Goal: Task Accomplishment & Management: Use online tool/utility

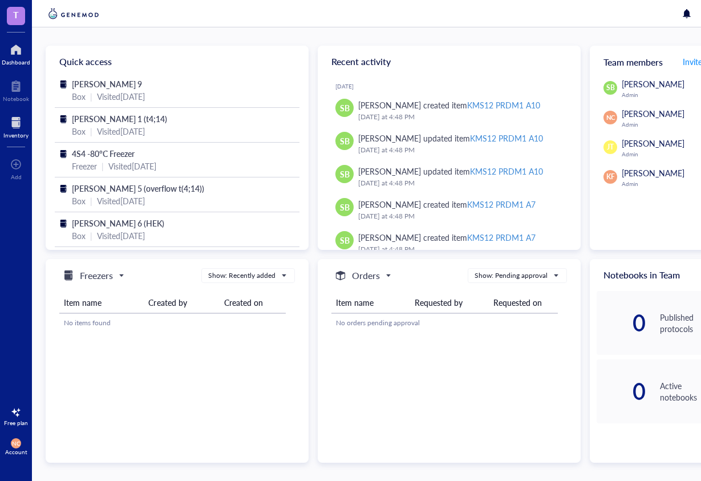
click at [14, 127] on div at bounding box center [15, 123] width 25 height 18
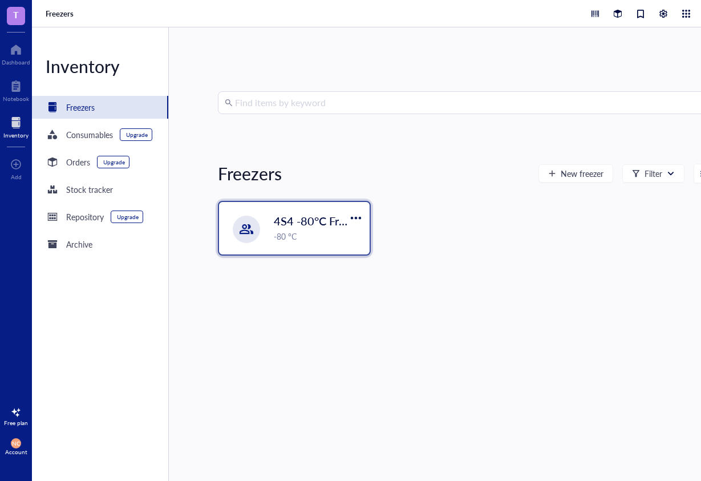
click at [316, 216] on span "4S4 -80°C Freezer" at bounding box center [320, 221] width 93 height 16
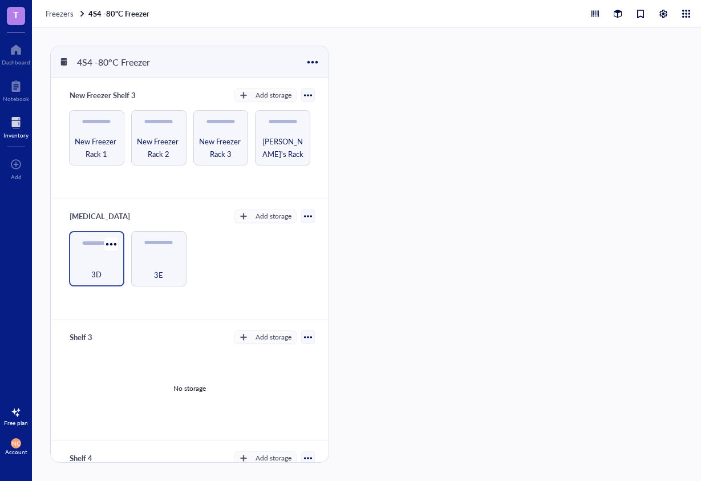
click at [99, 262] on div "3D" at bounding box center [97, 268] width 44 height 25
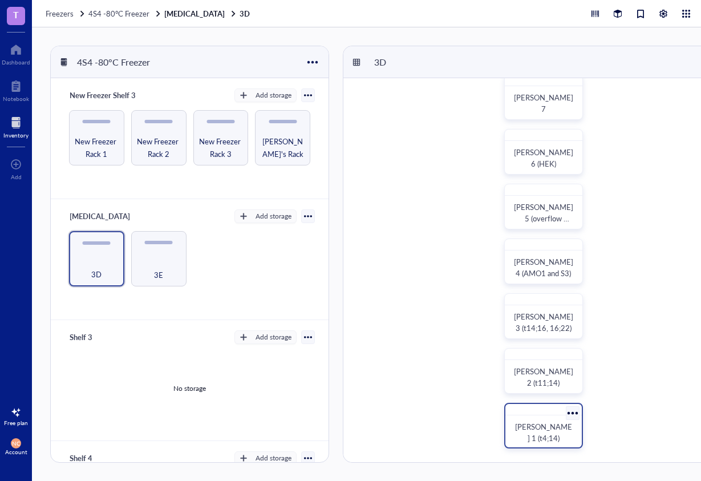
scroll to position [346, 0]
click at [539, 436] on span "[PERSON_NAME] 1 (t4;14)" at bounding box center [543, 432] width 57 height 22
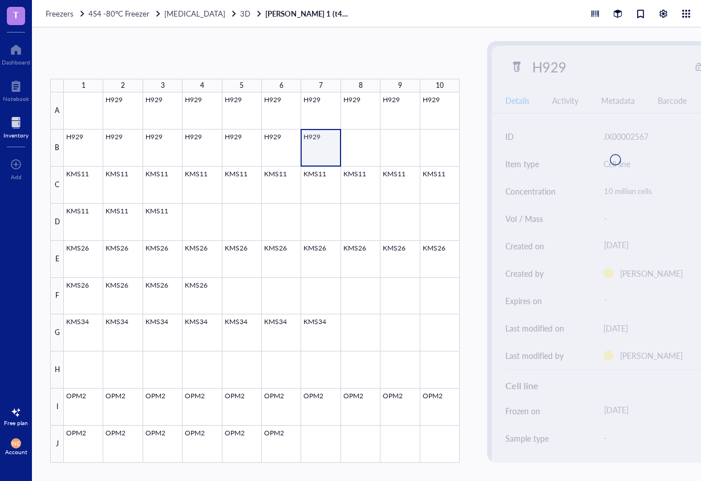
click at [321, 150] on div at bounding box center [262, 277] width 396 height 370
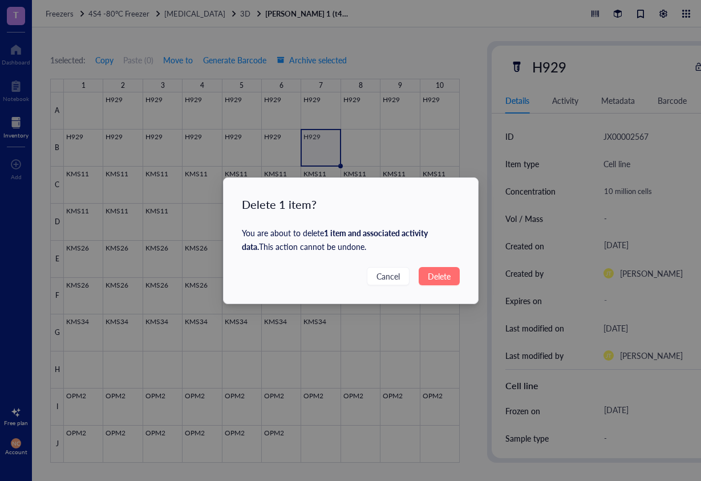
click at [440, 278] on span "Delete" at bounding box center [439, 276] width 23 height 13
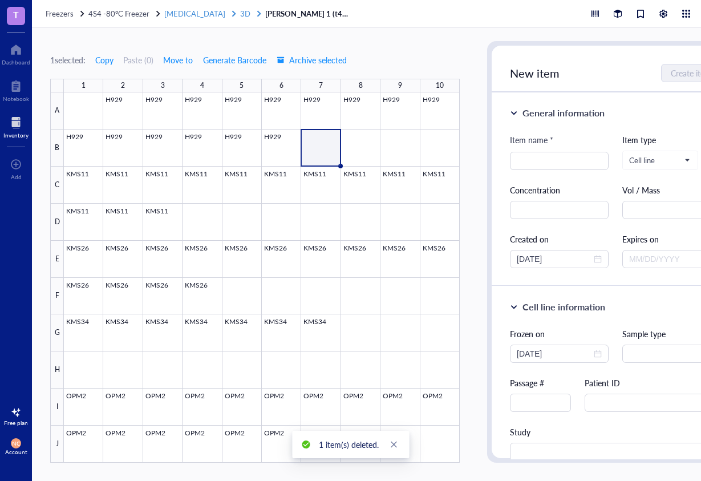
click at [240, 12] on span "3D" at bounding box center [245, 13] width 10 height 11
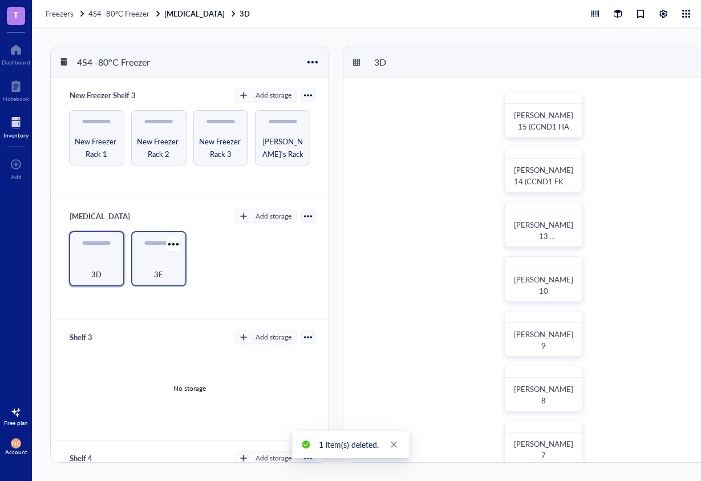
click at [152, 266] on div "3E" at bounding box center [159, 268] width 44 height 25
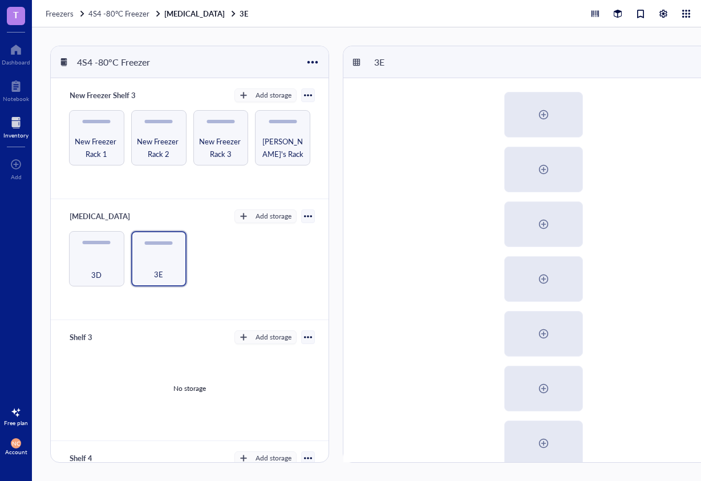
drag, startPoint x: 110, startPoint y: 257, endPoint x: 226, endPoint y: 233, distance: 119.0
click at [110, 257] on div "3D" at bounding box center [96, 268] width 45 height 25
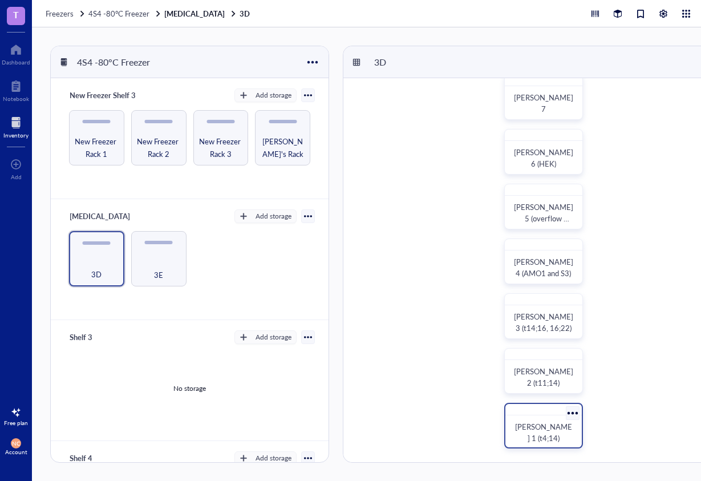
scroll to position [346, 0]
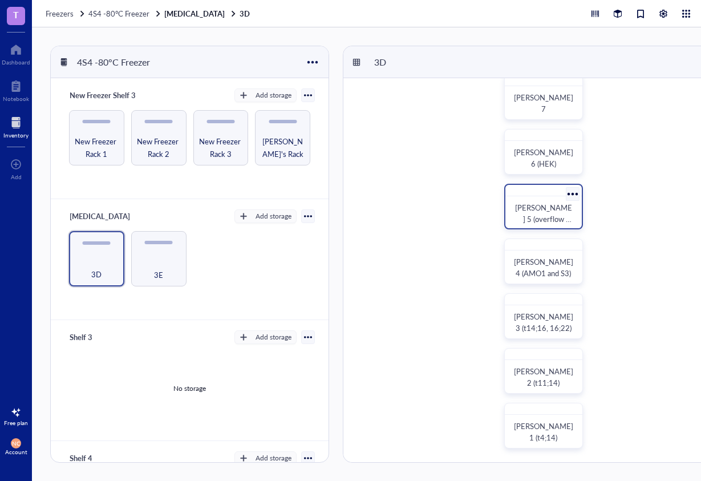
click at [539, 208] on span "[PERSON_NAME] 5 (overflow t(4;14))" at bounding box center [543, 219] width 57 height 34
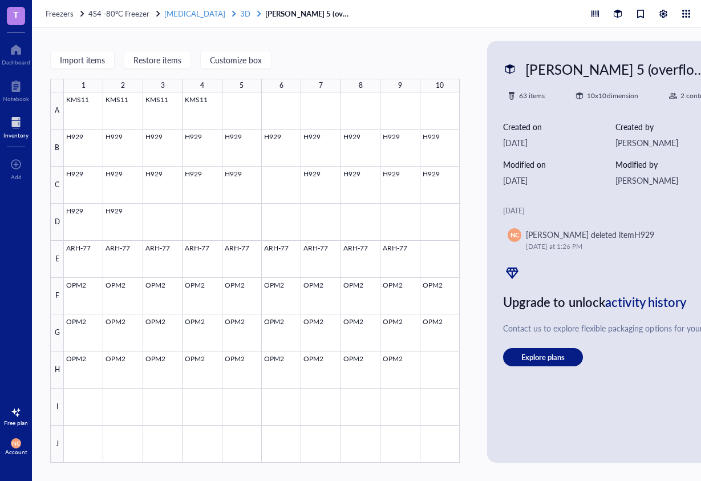
click at [240, 13] on div "3D" at bounding box center [251, 14] width 23 height 10
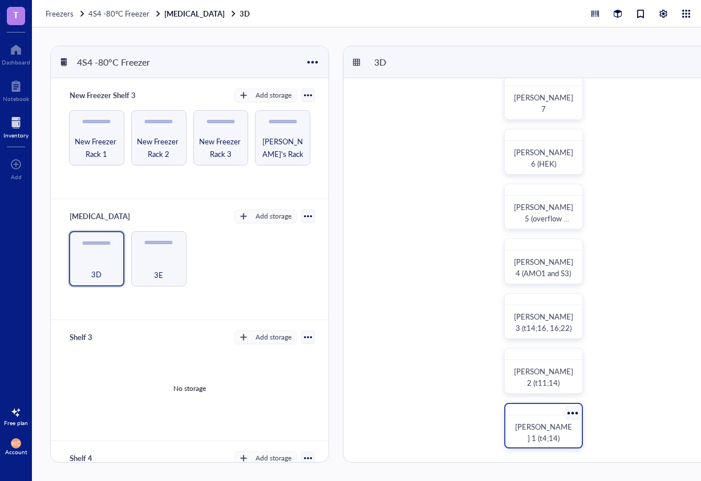
scroll to position [346, 0]
click at [532, 431] on span "[PERSON_NAME] 1 (t4;14)" at bounding box center [543, 432] width 57 height 22
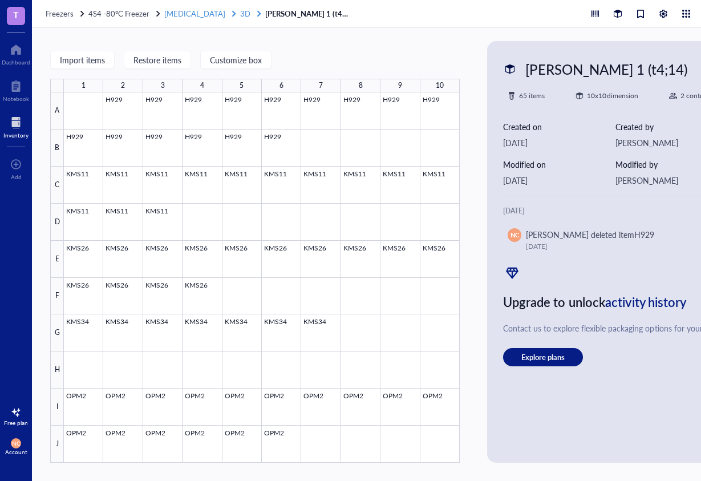
click at [240, 17] on span "3D" at bounding box center [245, 13] width 10 height 11
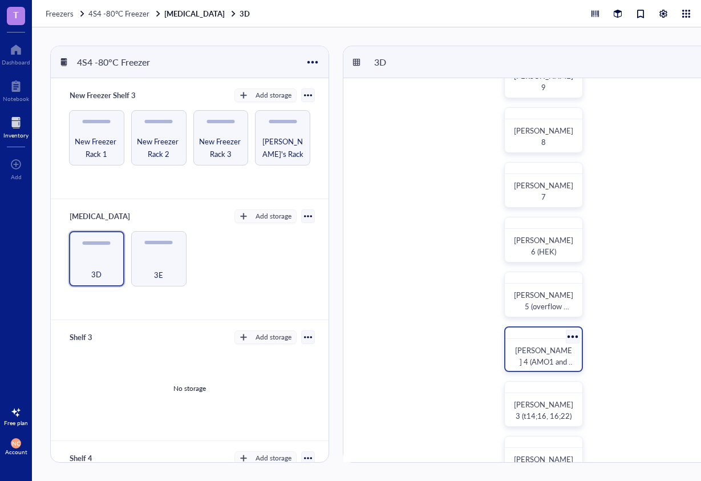
scroll to position [266, 0]
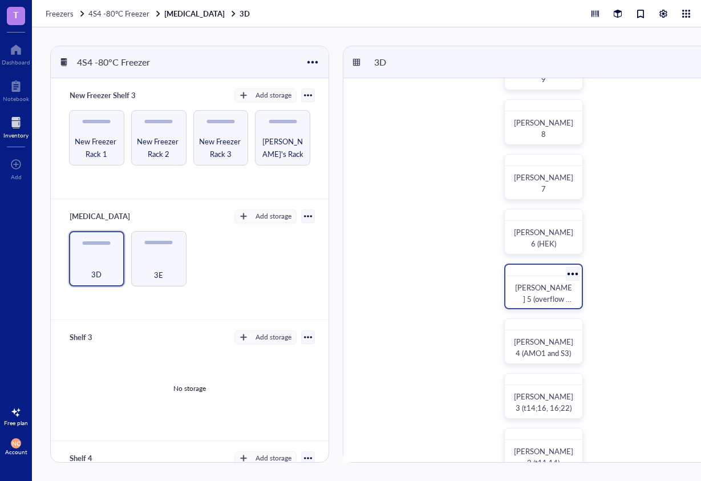
click at [538, 285] on span "[PERSON_NAME] 5 (overflow t(4;14))" at bounding box center [543, 299] width 57 height 34
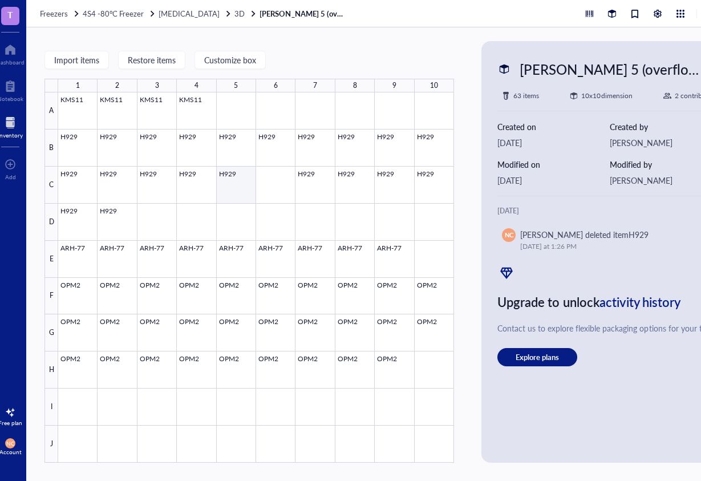
click at [254, 185] on div at bounding box center [256, 277] width 396 height 370
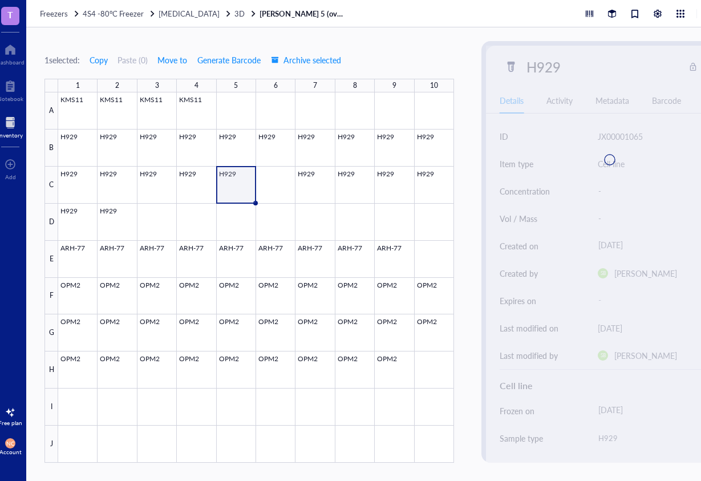
scroll to position [0, 7]
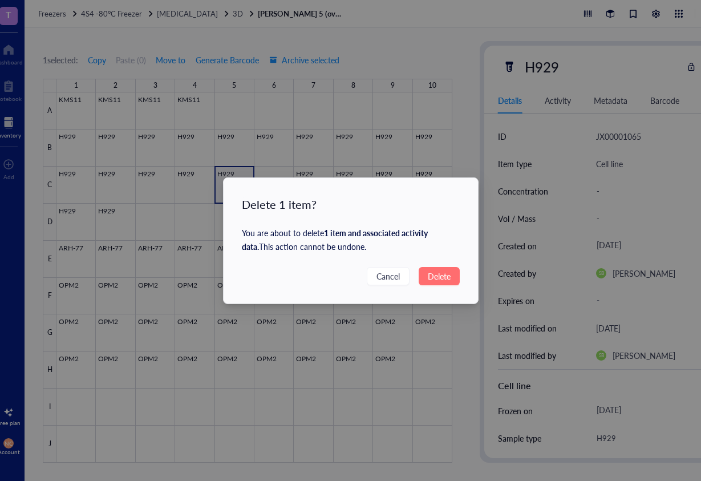
click at [436, 274] on span "Delete" at bounding box center [439, 276] width 23 height 13
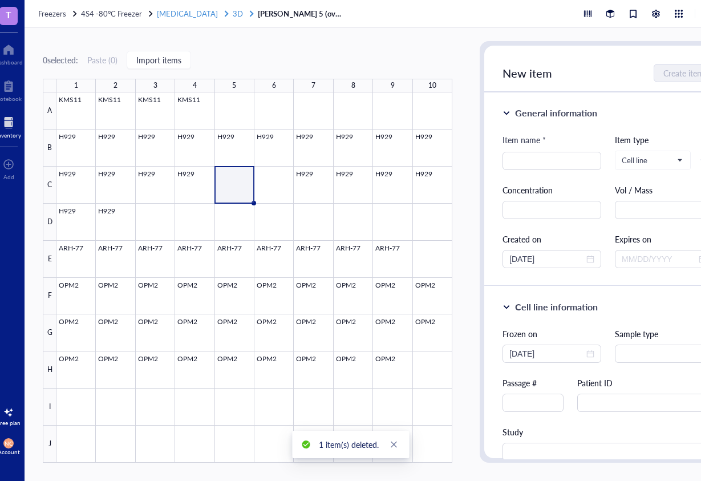
click at [169, 11] on span "[MEDICAL_DATA]" at bounding box center [187, 13] width 61 height 11
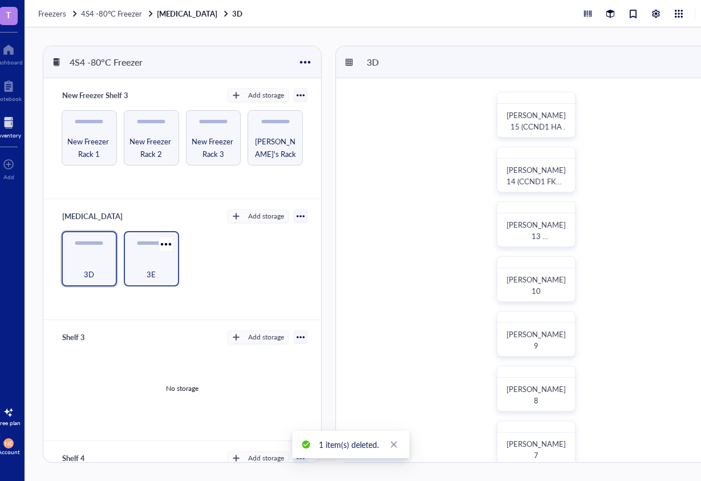
click at [159, 253] on div "3E" at bounding box center [151, 258] width 55 height 55
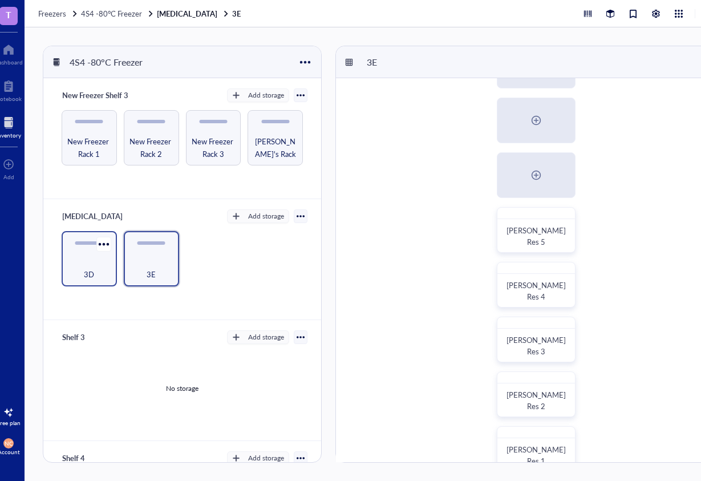
scroll to position [320, 0]
click at [88, 248] on div "3D" at bounding box center [89, 258] width 55 height 55
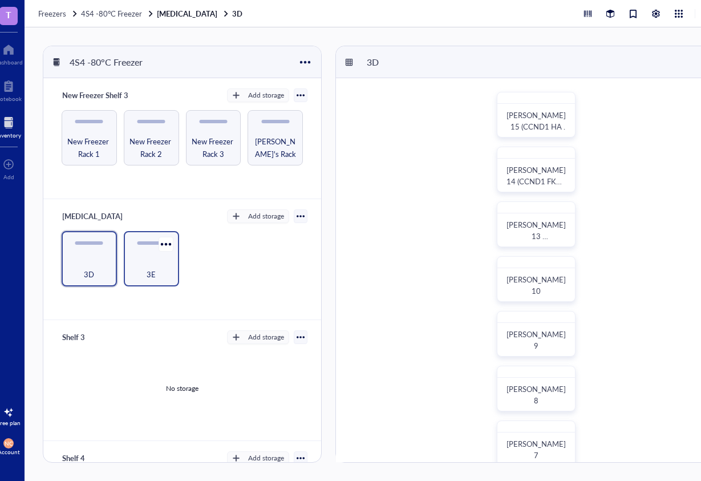
click at [142, 256] on div "3E" at bounding box center [152, 268] width 44 height 25
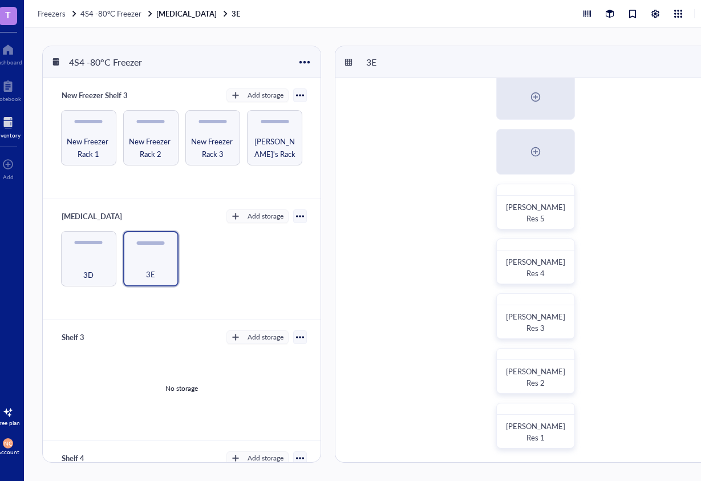
scroll to position [0, 8]
click at [526, 262] on span "[PERSON_NAME] Res 4" at bounding box center [535, 268] width 57 height 22
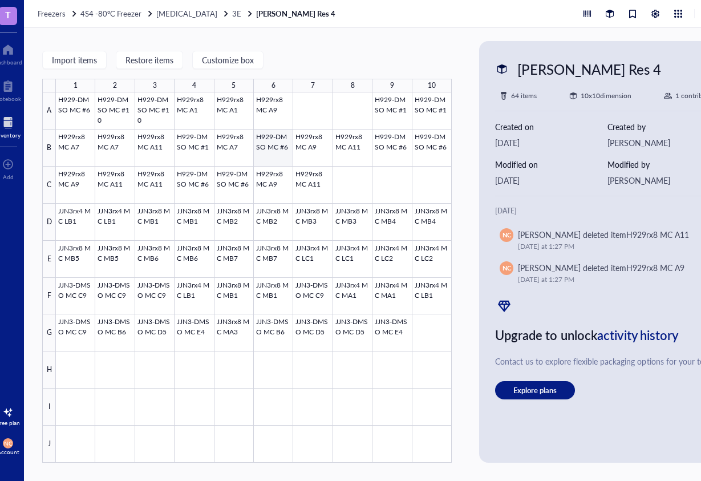
click at [280, 147] on div at bounding box center [254, 277] width 396 height 370
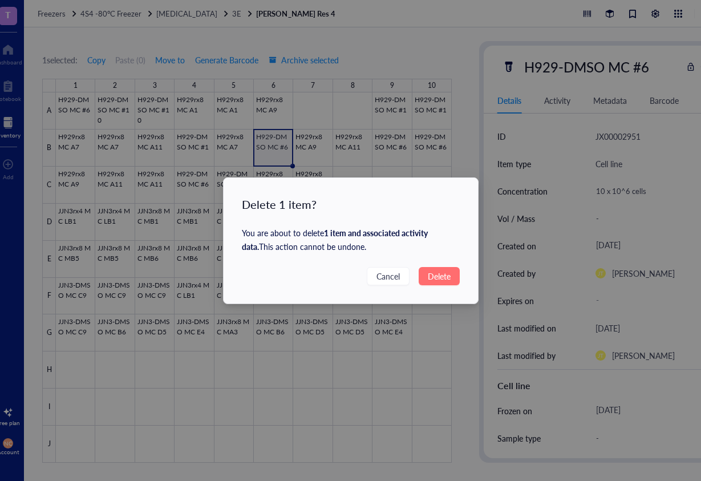
click at [439, 272] on span "Delete" at bounding box center [439, 276] width 23 height 13
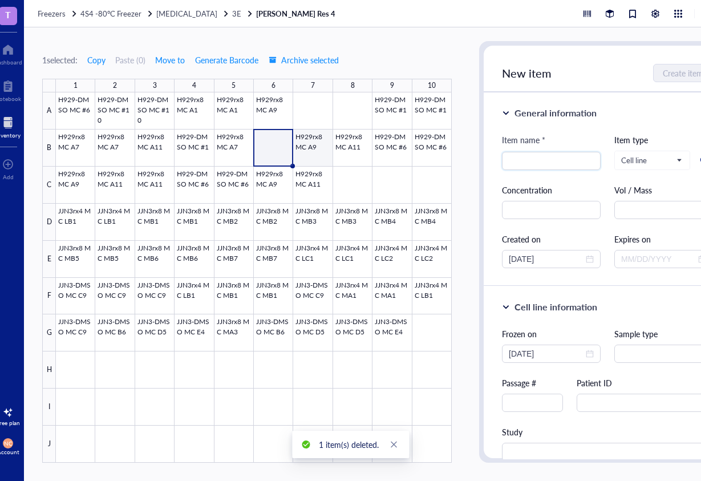
click at [305, 147] on div at bounding box center [254, 277] width 396 height 370
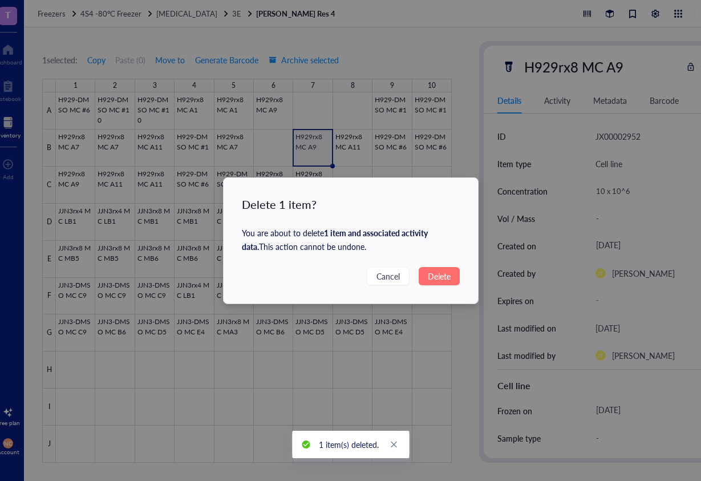
click at [441, 273] on span "Delete" at bounding box center [439, 276] width 23 height 13
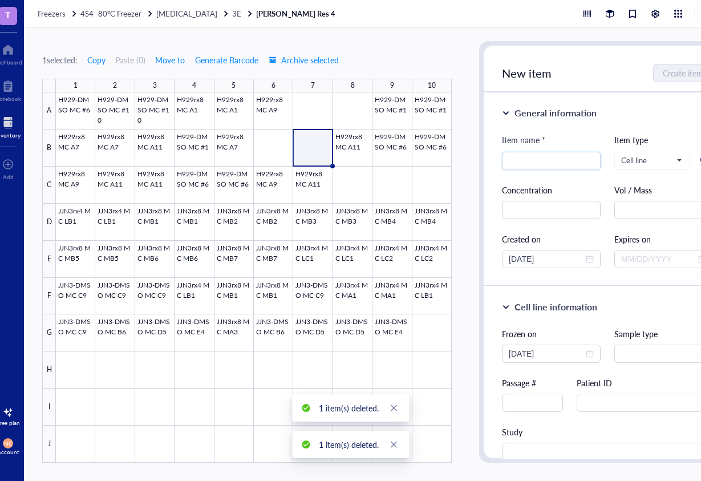
click at [353, 143] on div at bounding box center [254, 277] width 396 height 370
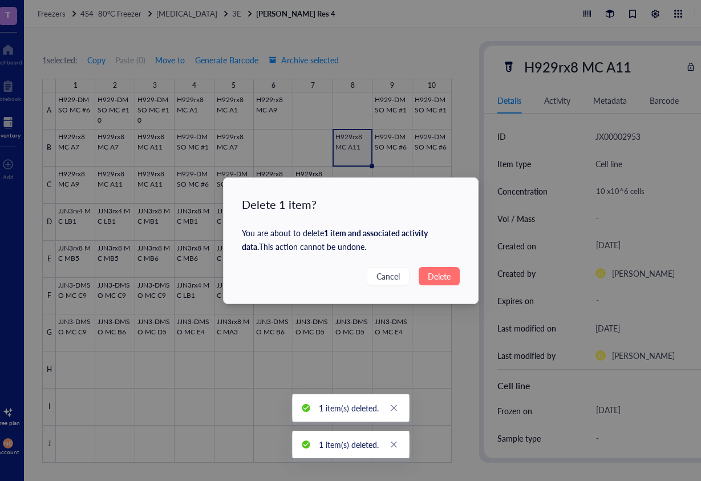
click at [447, 273] on span "Delete" at bounding box center [439, 276] width 23 height 13
